Goal: Task Accomplishment & Management: Use online tool/utility

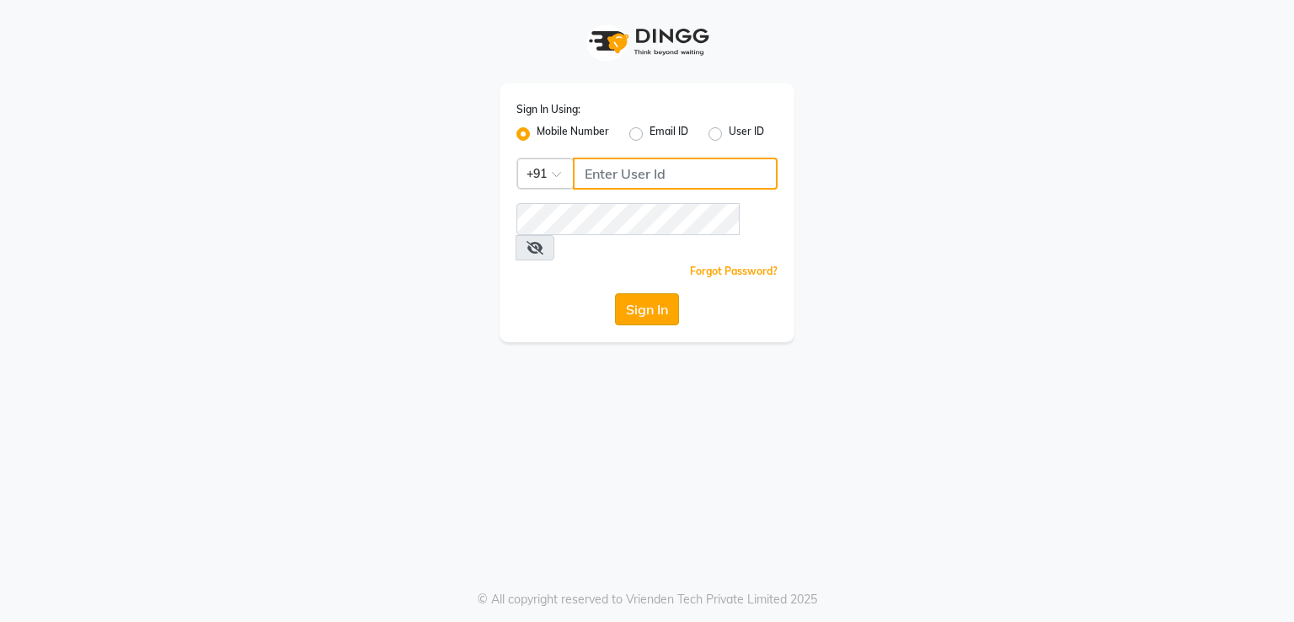
type input "9383215183"
click at [630, 293] on button "Sign In" at bounding box center [647, 309] width 64 height 32
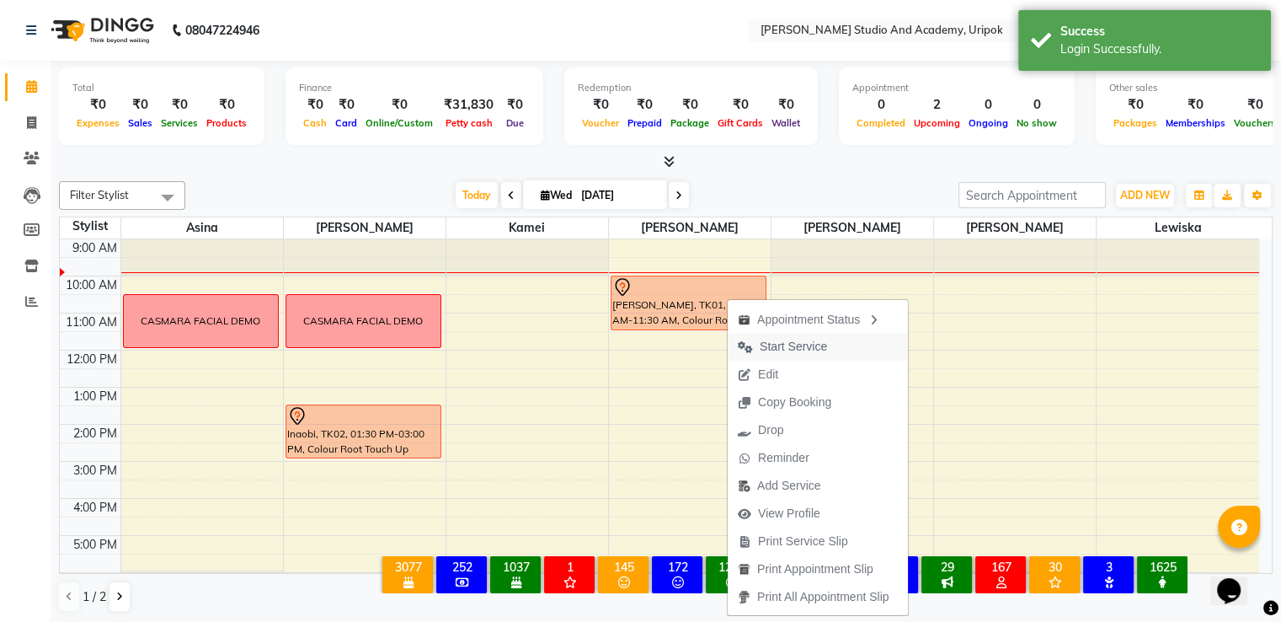
click at [761, 342] on span "Start Service" at bounding box center [793, 347] width 67 height 18
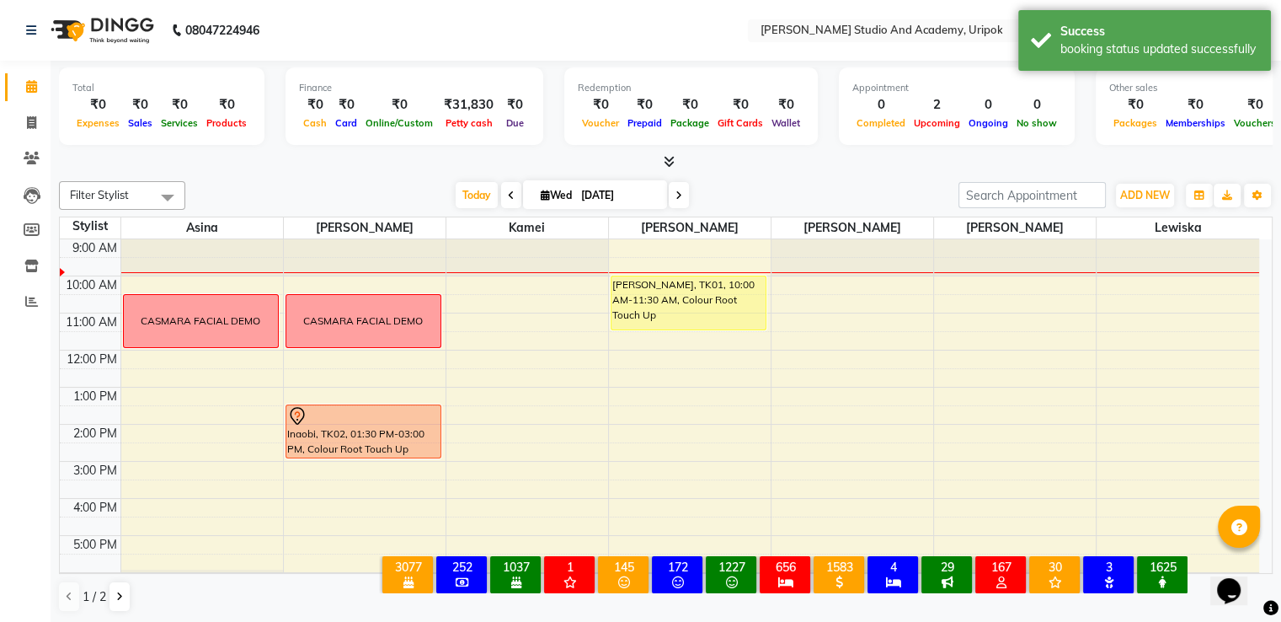
click at [1024, 613] on div "× 3077 All Customers 252 All [DEMOGRAPHIC_DATA] Customer 1037 All [DEMOGRAPHIC_…" at bounding box center [784, 577] width 858 height 73
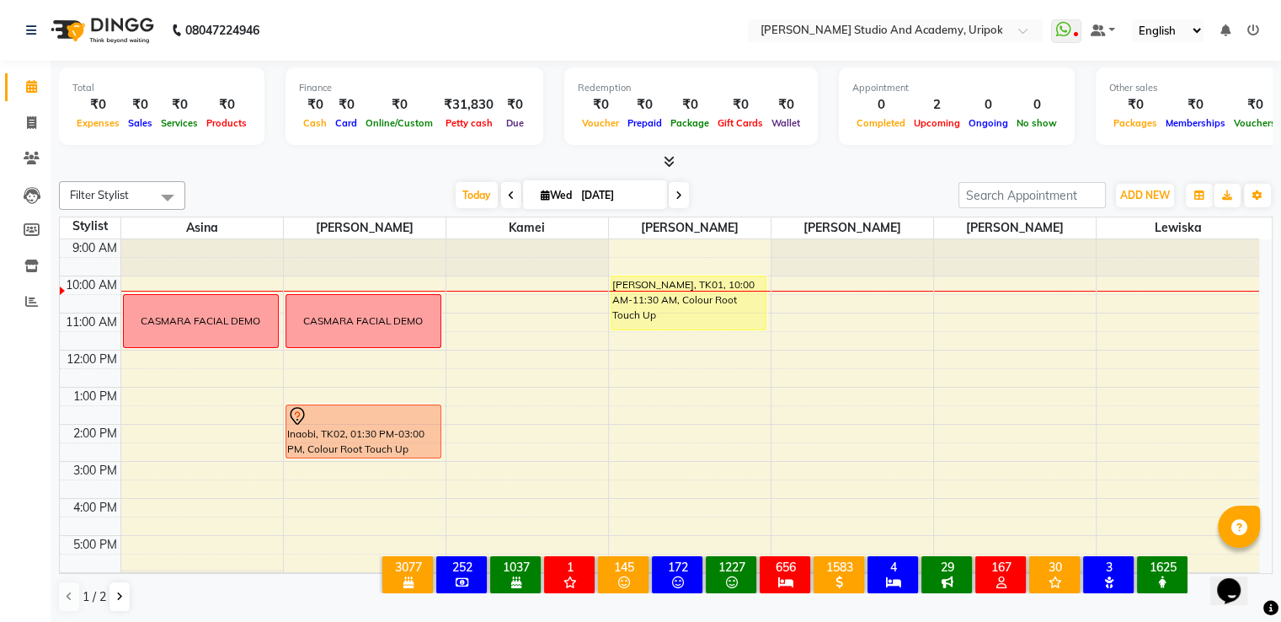
click at [502, 195] on span at bounding box center [511, 195] width 20 height 26
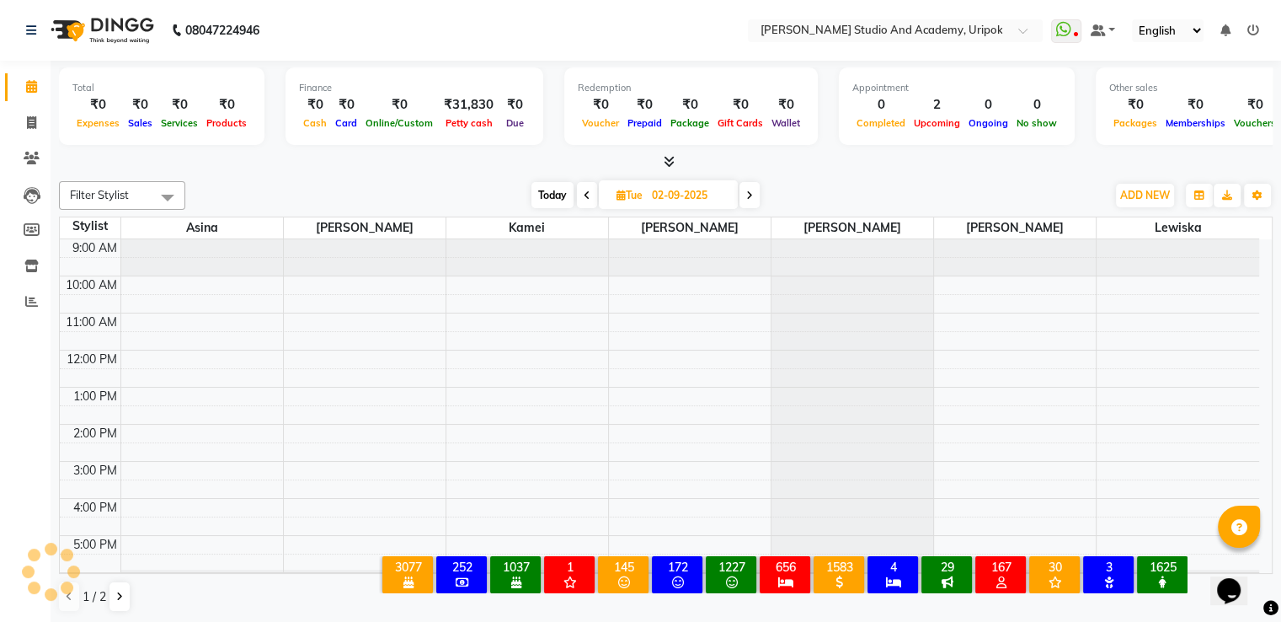
scroll to position [32, 0]
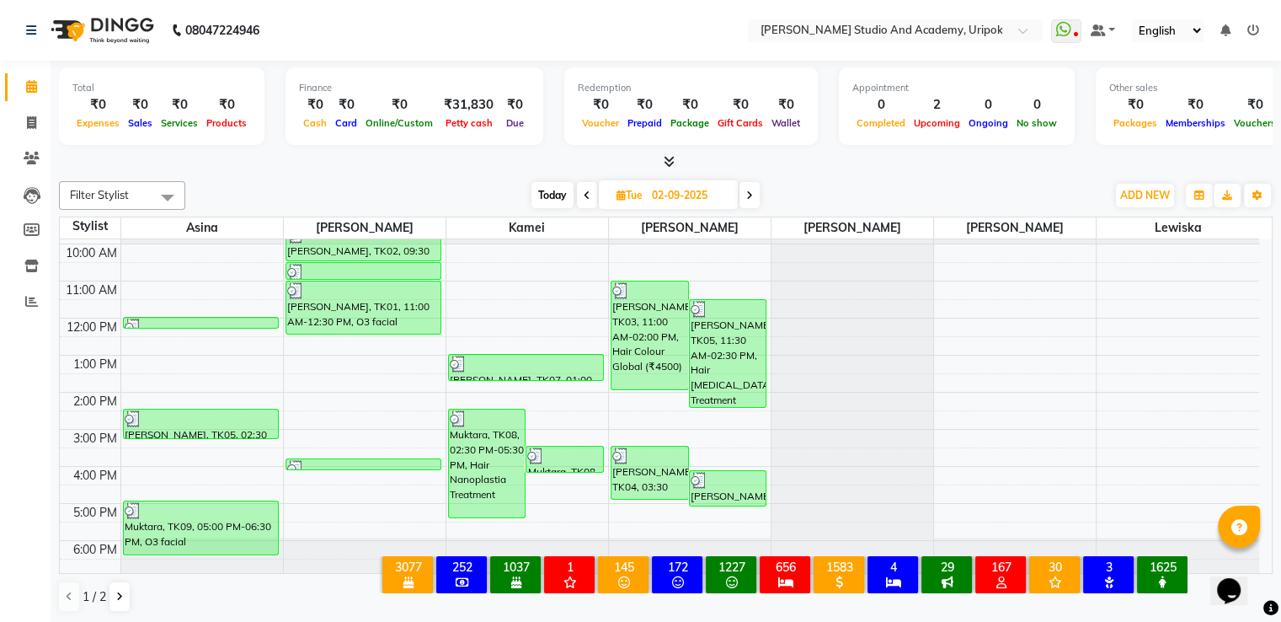
click at [748, 194] on icon at bounding box center [749, 195] width 7 height 10
type input "[DATE]"
